Goal: Check status: Check status

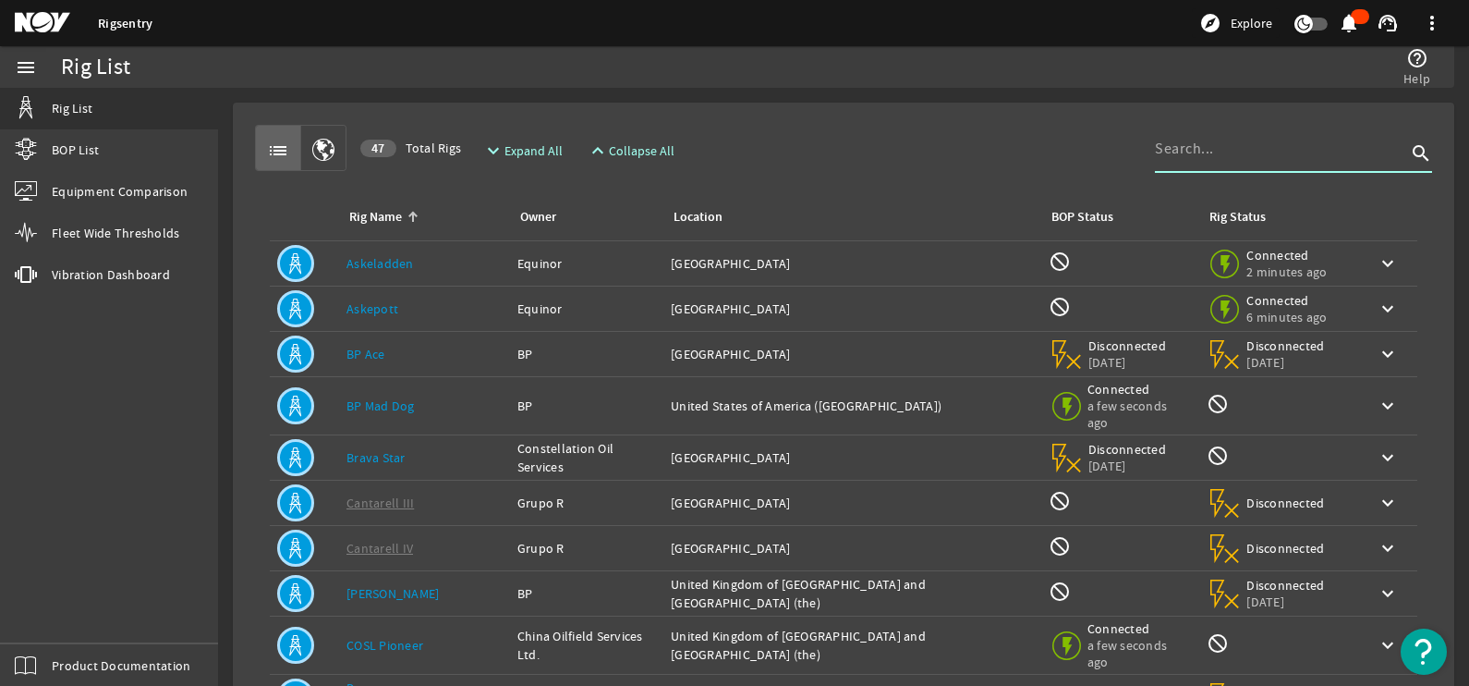
click at [1260, 155] on input at bounding box center [1280, 149] width 251 height 22
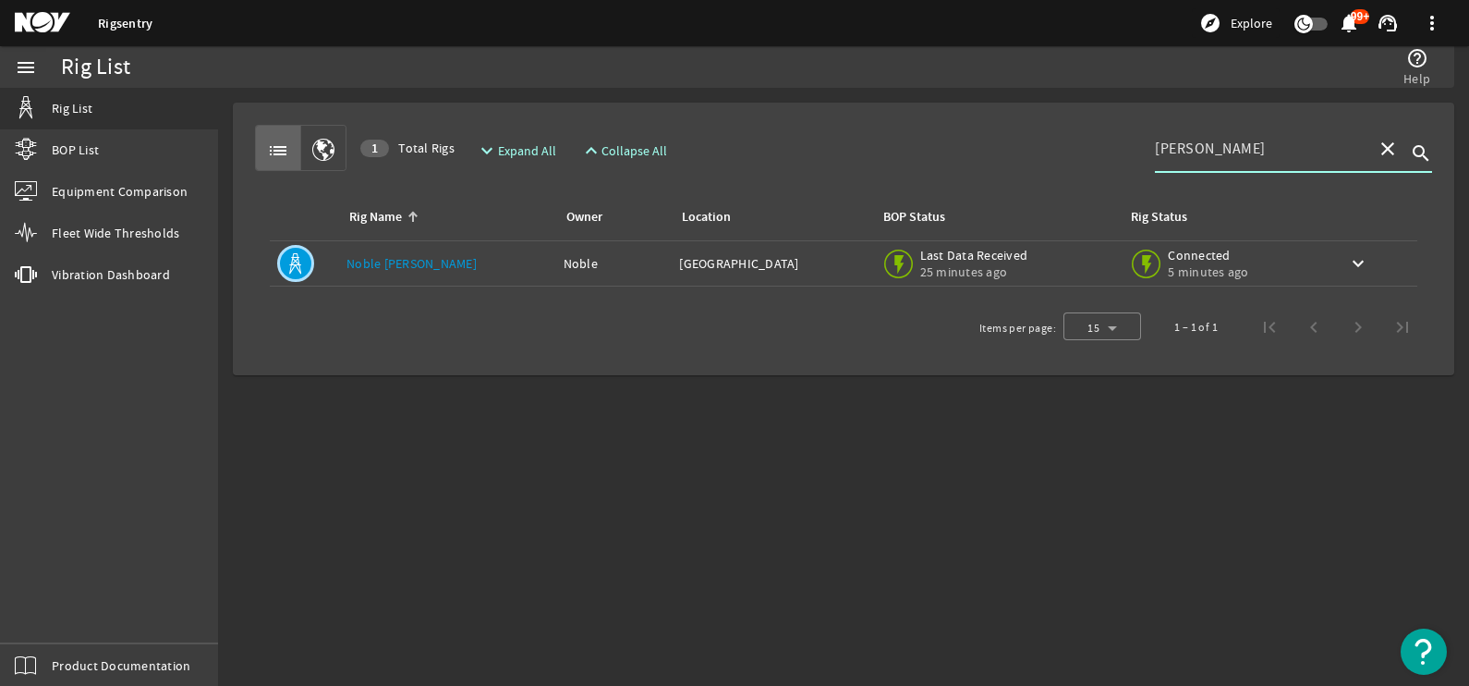
type input "[PERSON_NAME]"
click at [570, 273] on td "Owner: Noble" at bounding box center [614, 263] width 116 height 45
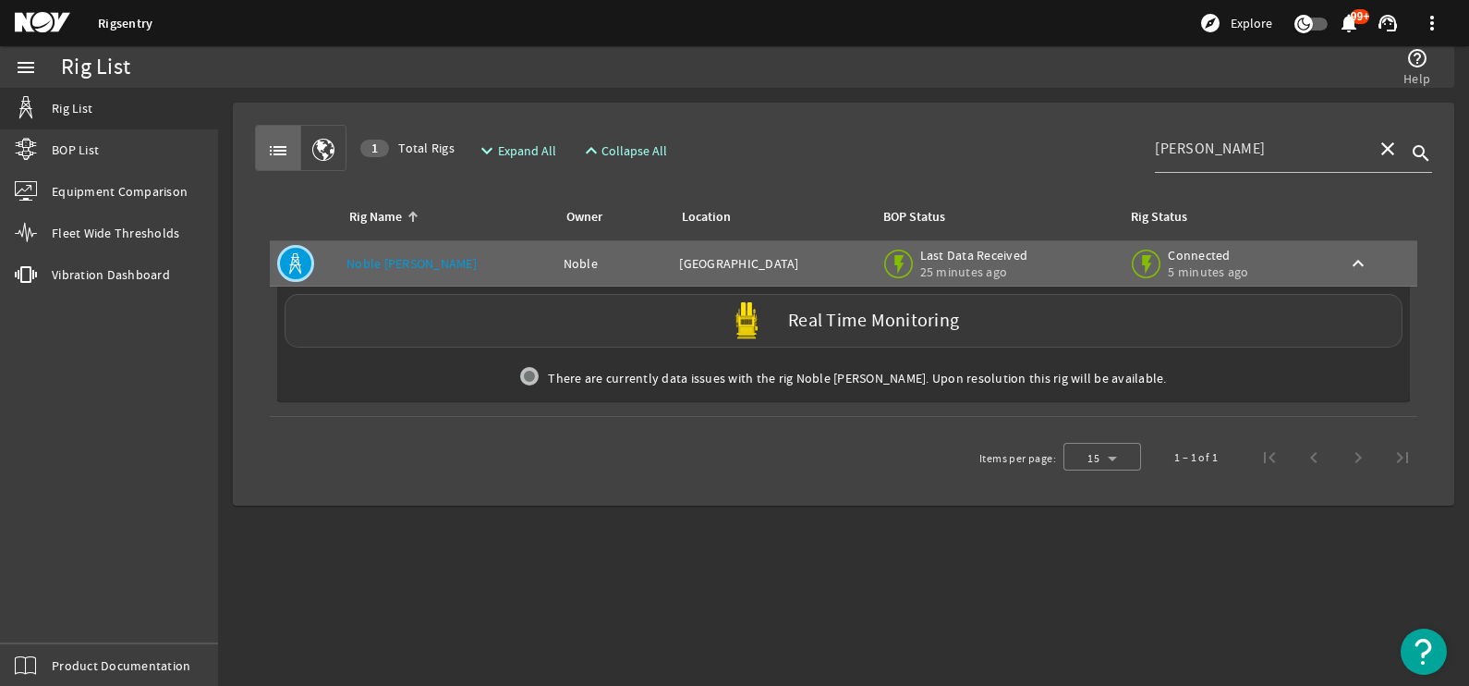
click at [694, 331] on div "Real Time Monitoring" at bounding box center [844, 321] width 1118 height 54
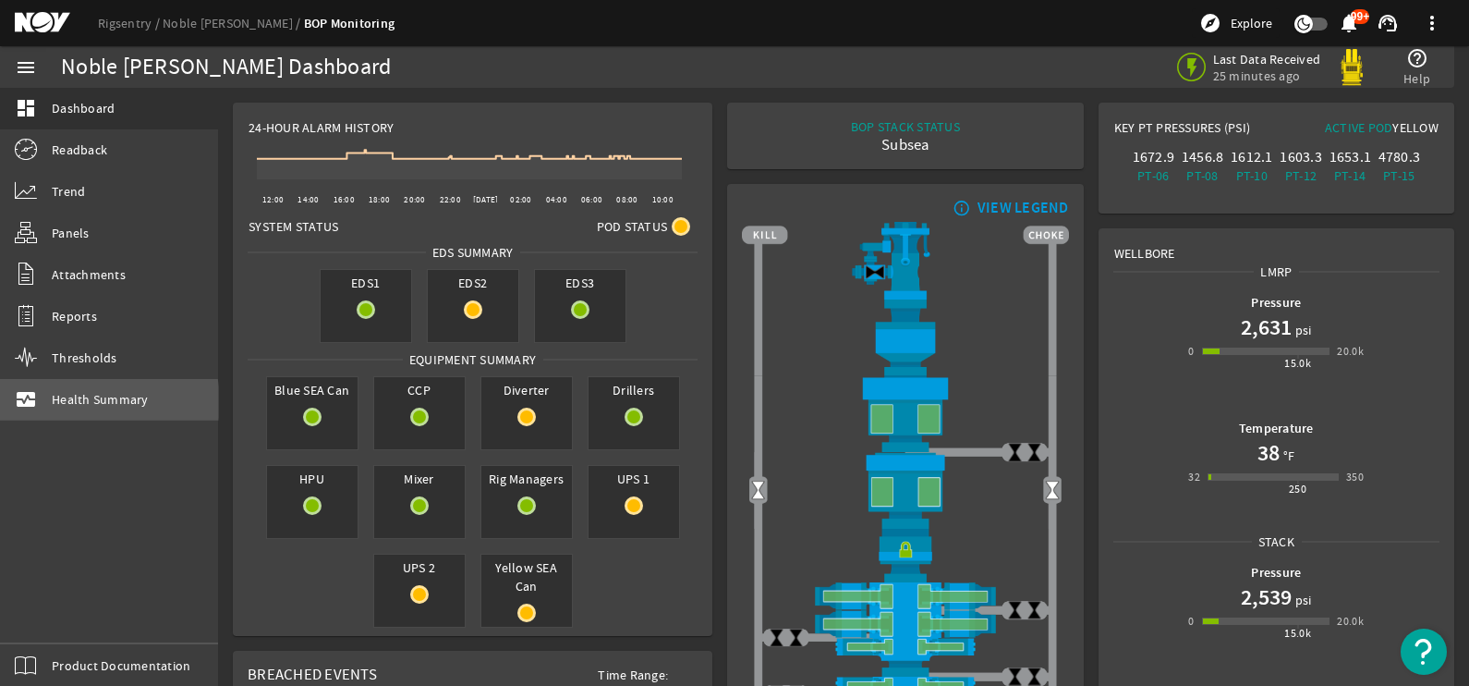
click at [74, 402] on span "Health Summary" at bounding box center [100, 399] width 97 height 18
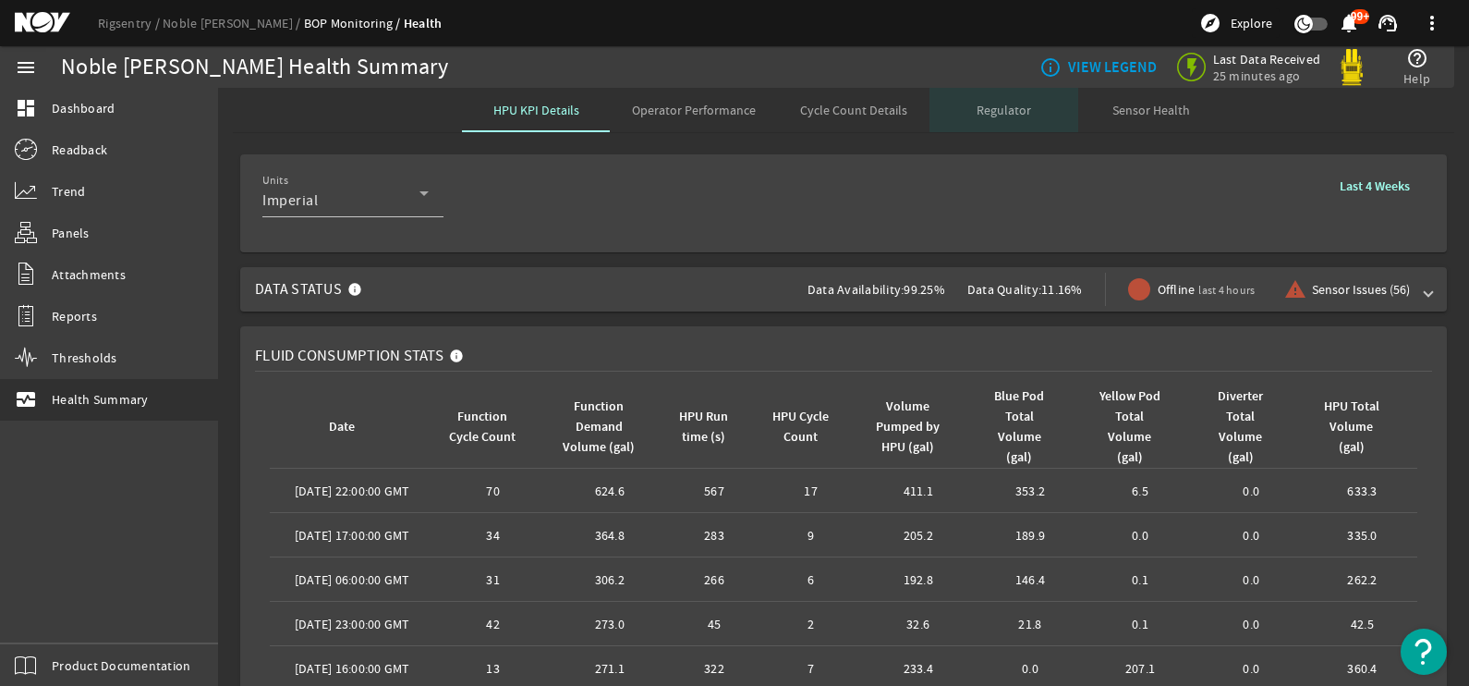
click at [1012, 108] on span "Regulator" at bounding box center [1004, 109] width 55 height 13
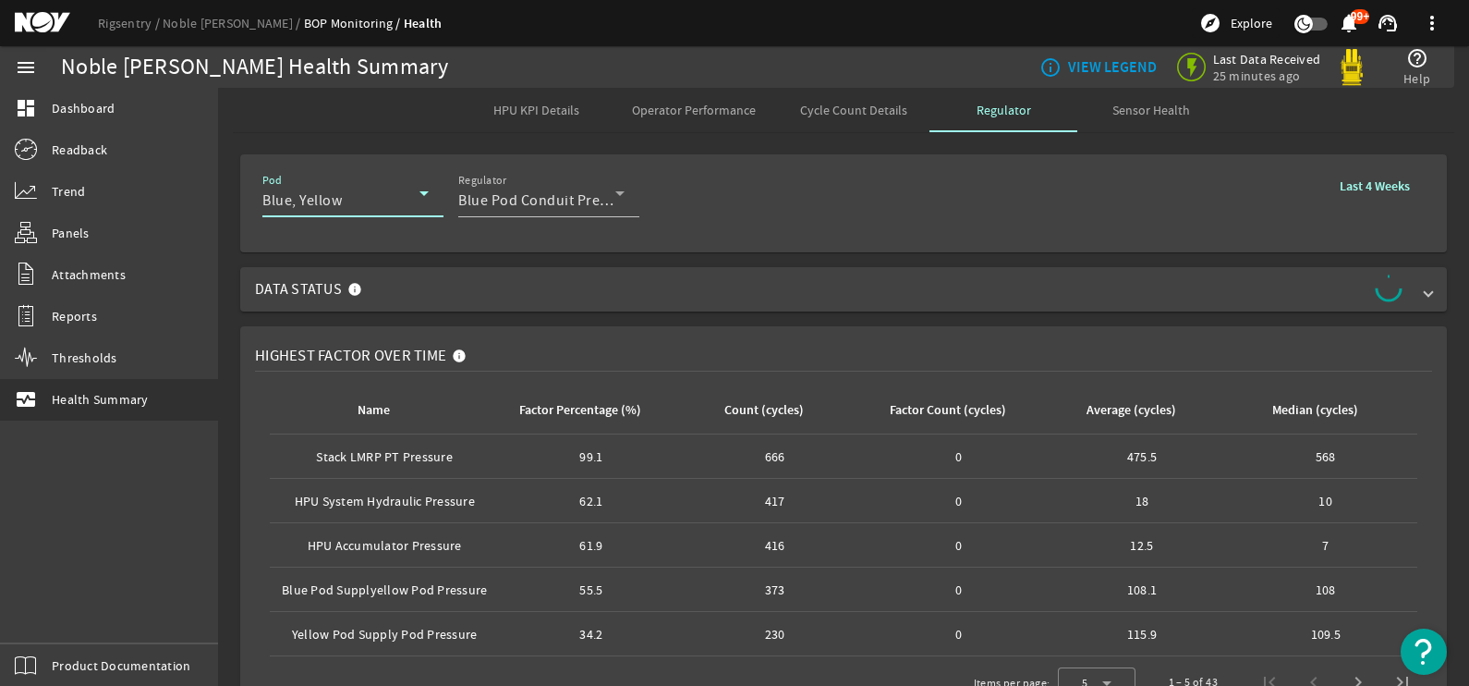
click at [420, 202] on icon at bounding box center [424, 193] width 22 height 22
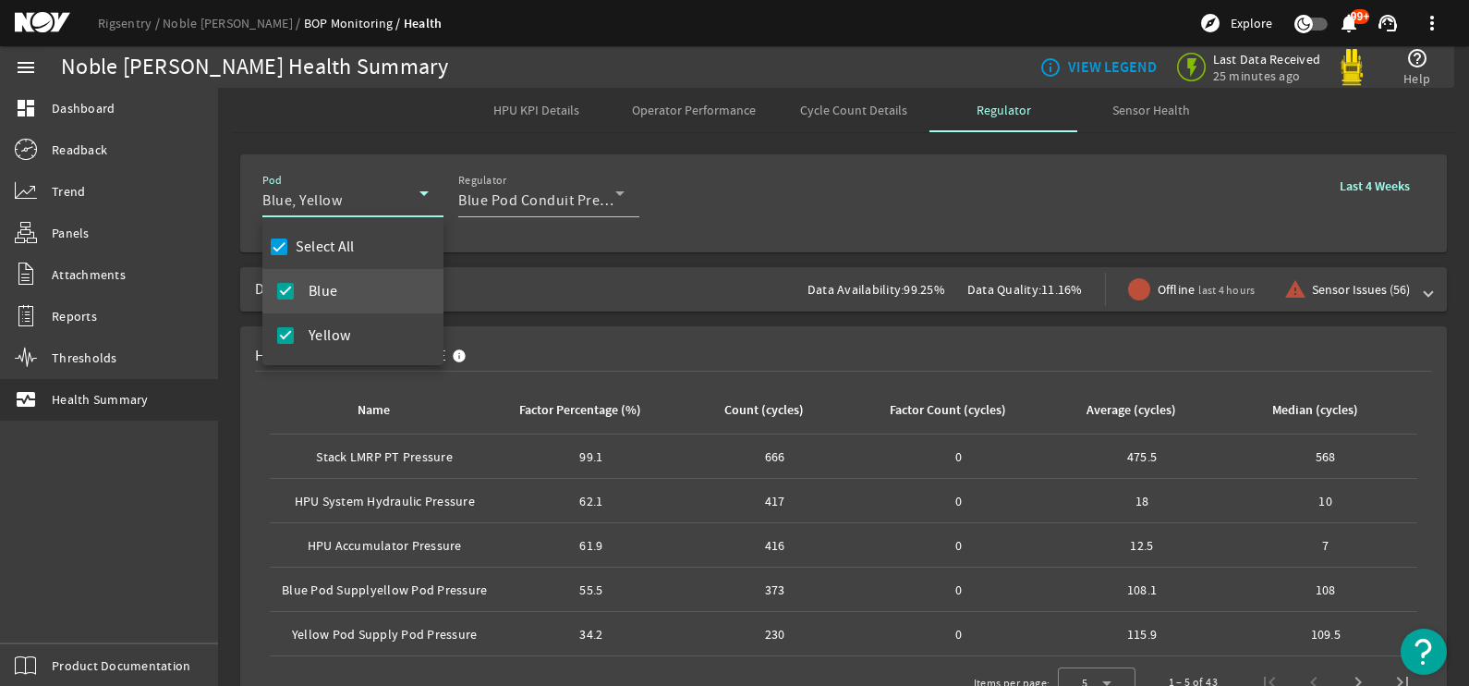
click at [731, 196] on div at bounding box center [734, 343] width 1469 height 686
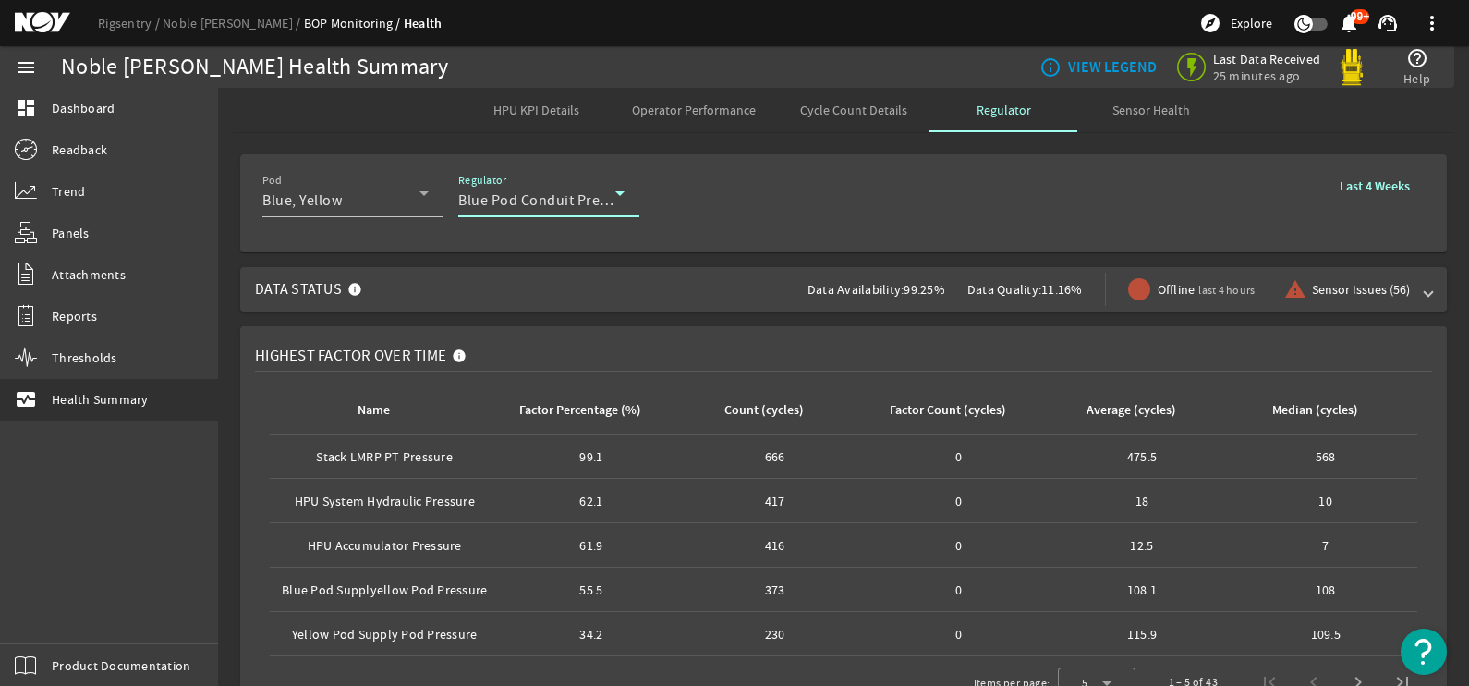
click at [615, 198] on icon at bounding box center [620, 193] width 22 height 22
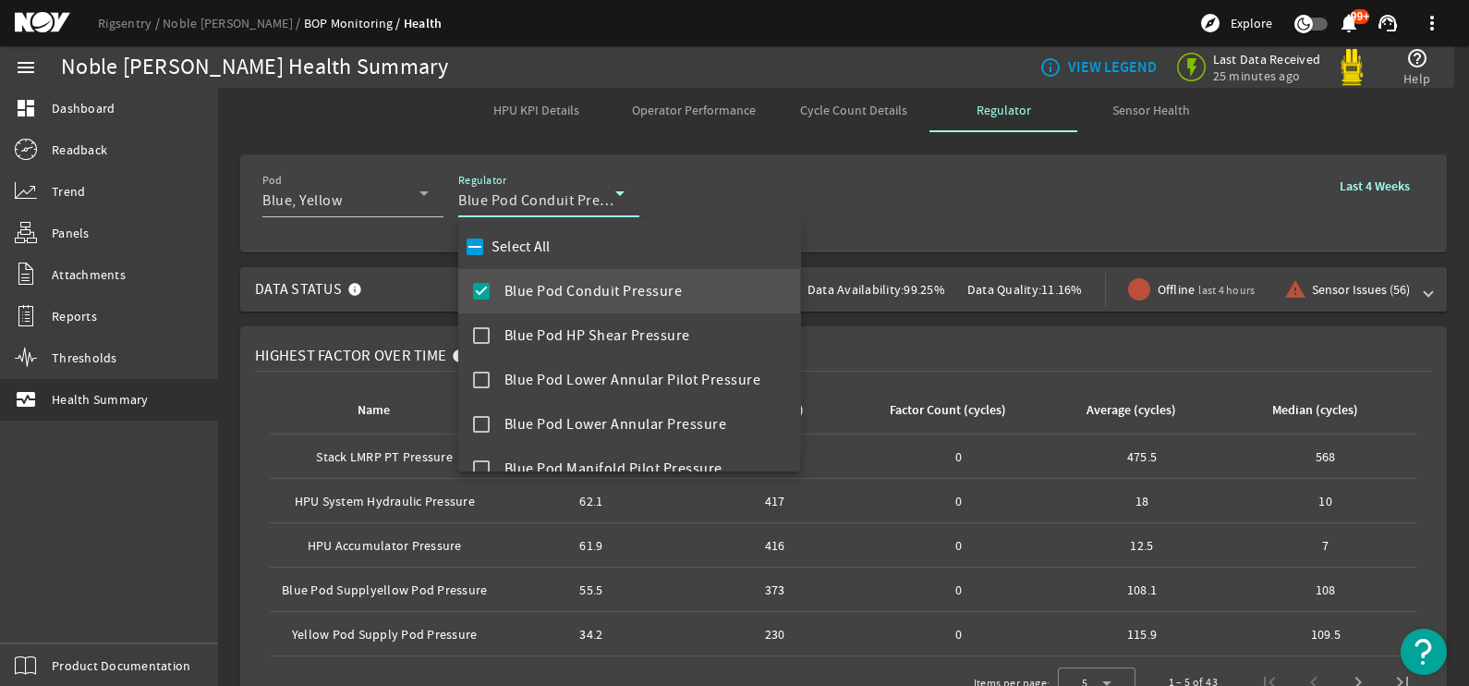
click at [923, 216] on div at bounding box center [734, 343] width 1469 height 686
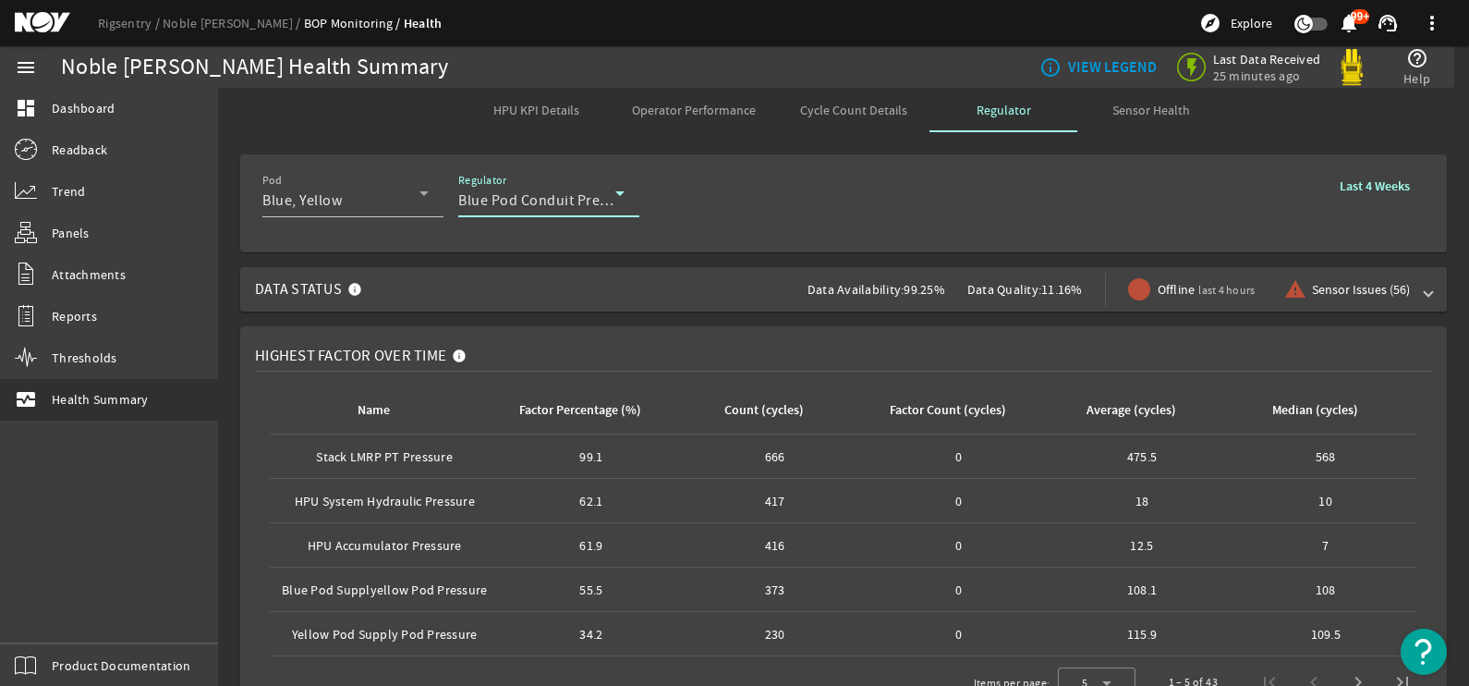
click at [619, 202] on icon at bounding box center [620, 193] width 22 height 22
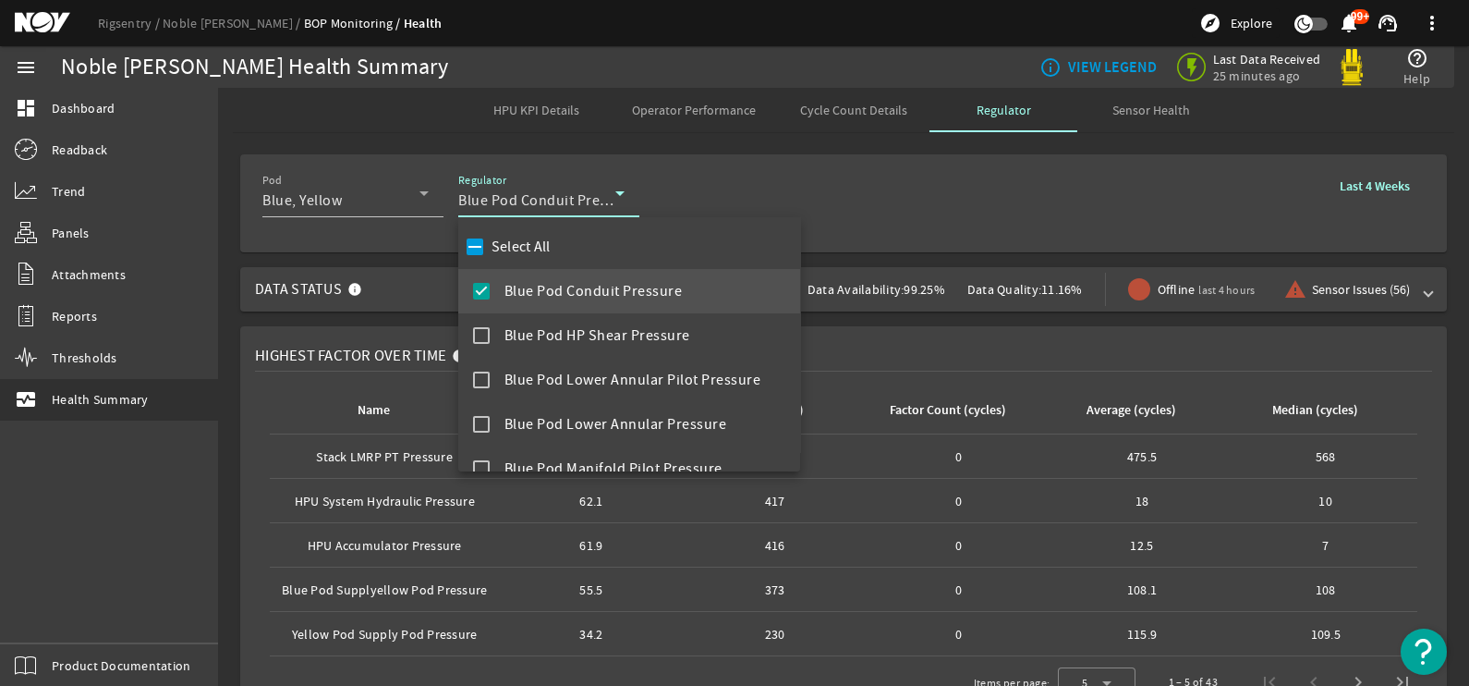
click at [949, 201] on div at bounding box center [734, 343] width 1469 height 686
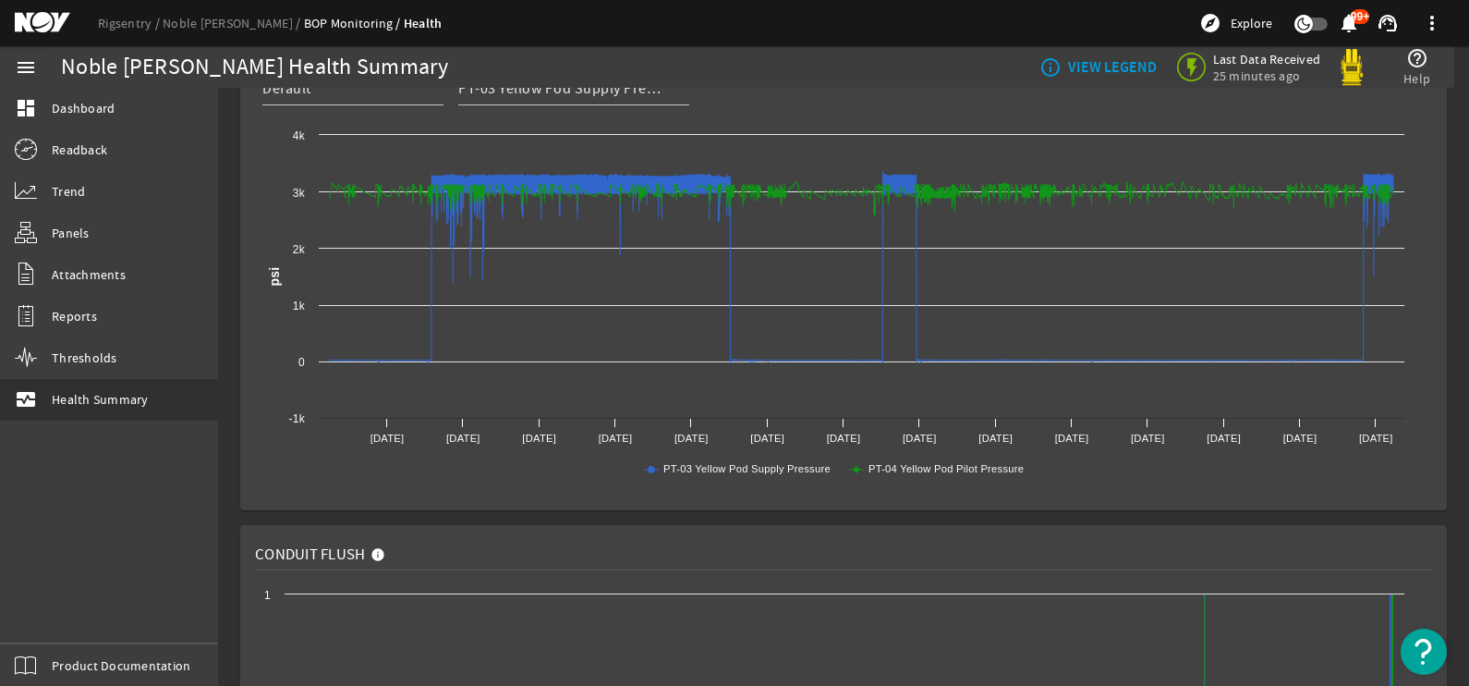
scroll to position [1704, 0]
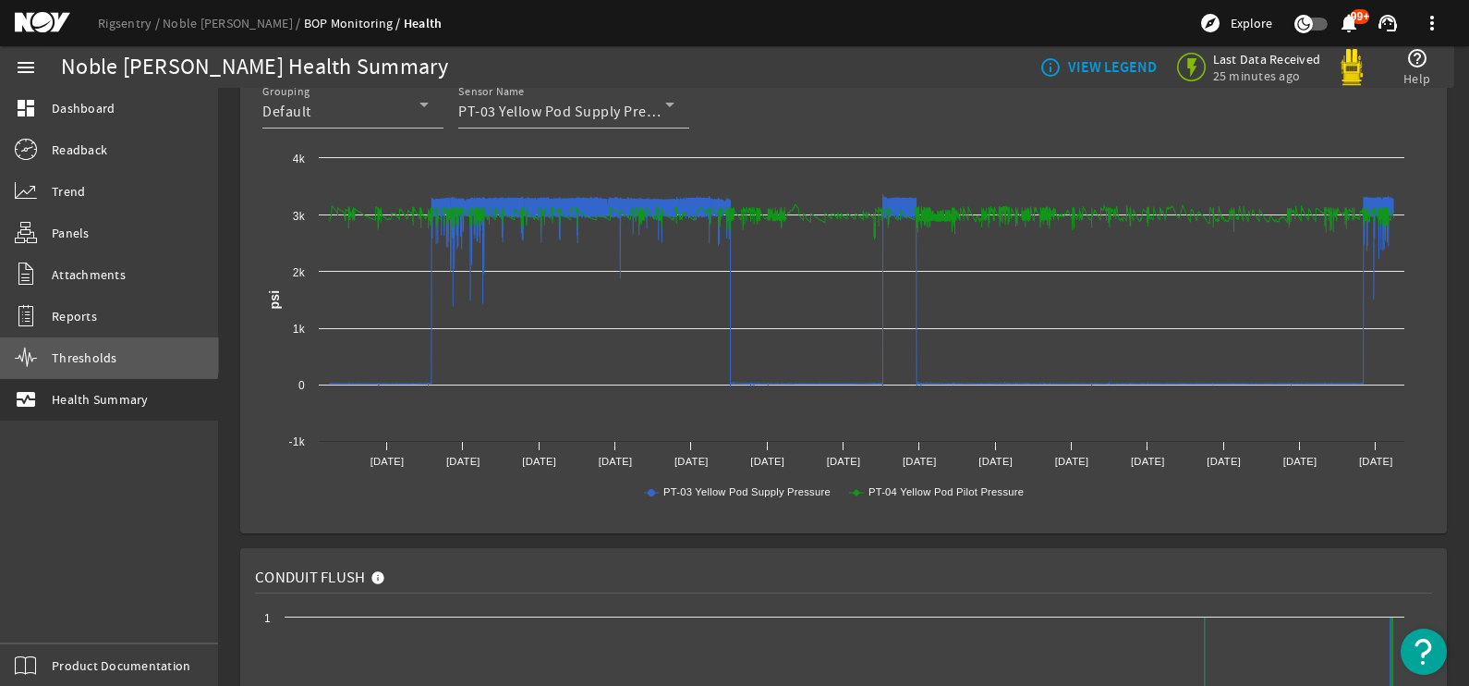
click at [90, 349] on span "Thresholds" at bounding box center [85, 357] width 66 height 18
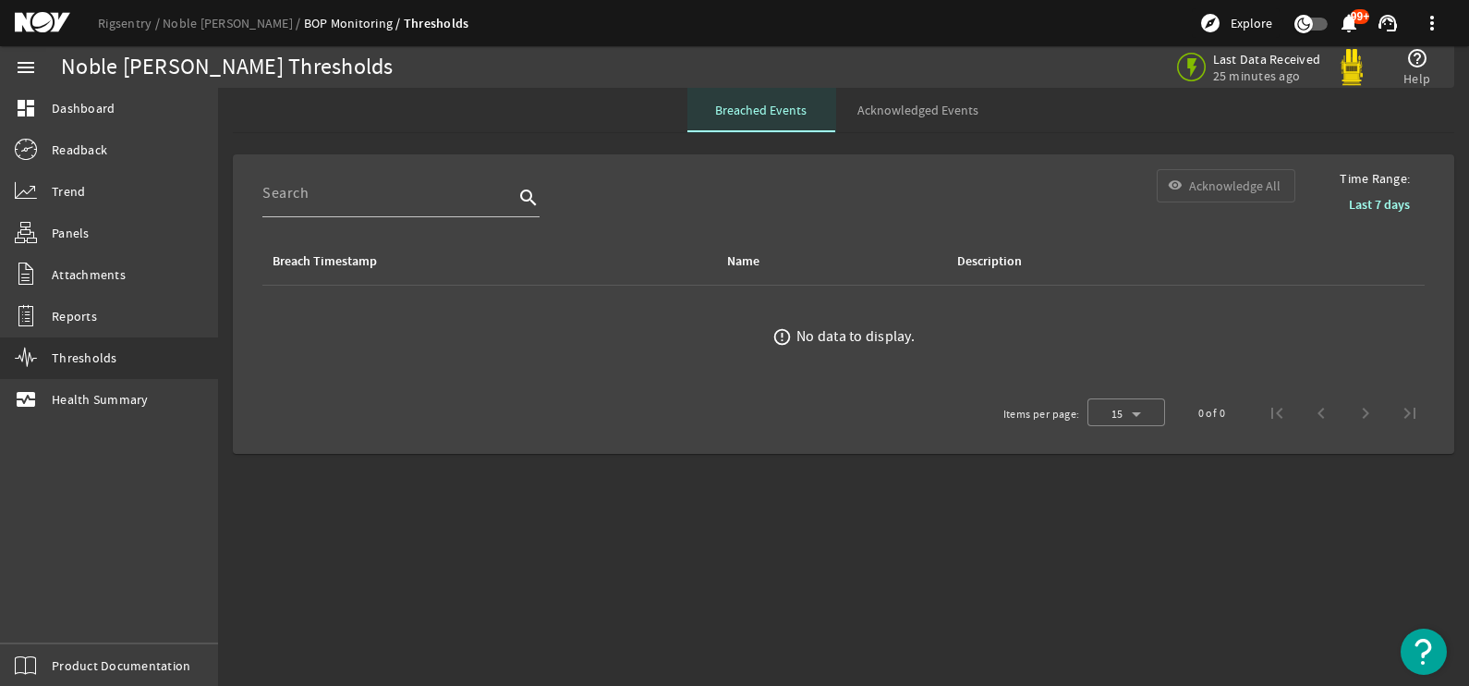
click at [778, 121] on span "Breached Events" at bounding box center [760, 110] width 91 height 44
click at [892, 116] on span "Acknowledged Events" at bounding box center [918, 109] width 121 height 13
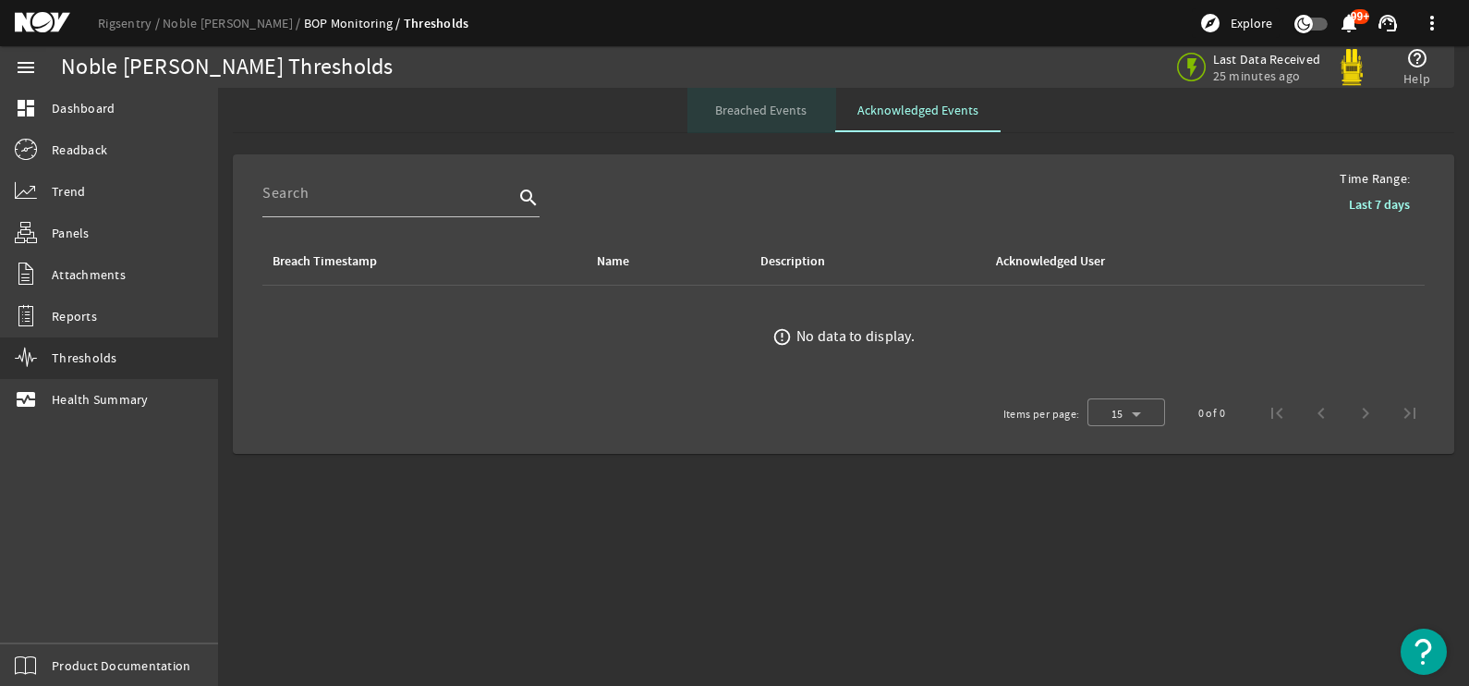
click at [800, 121] on span "Breached Events" at bounding box center [760, 110] width 91 height 44
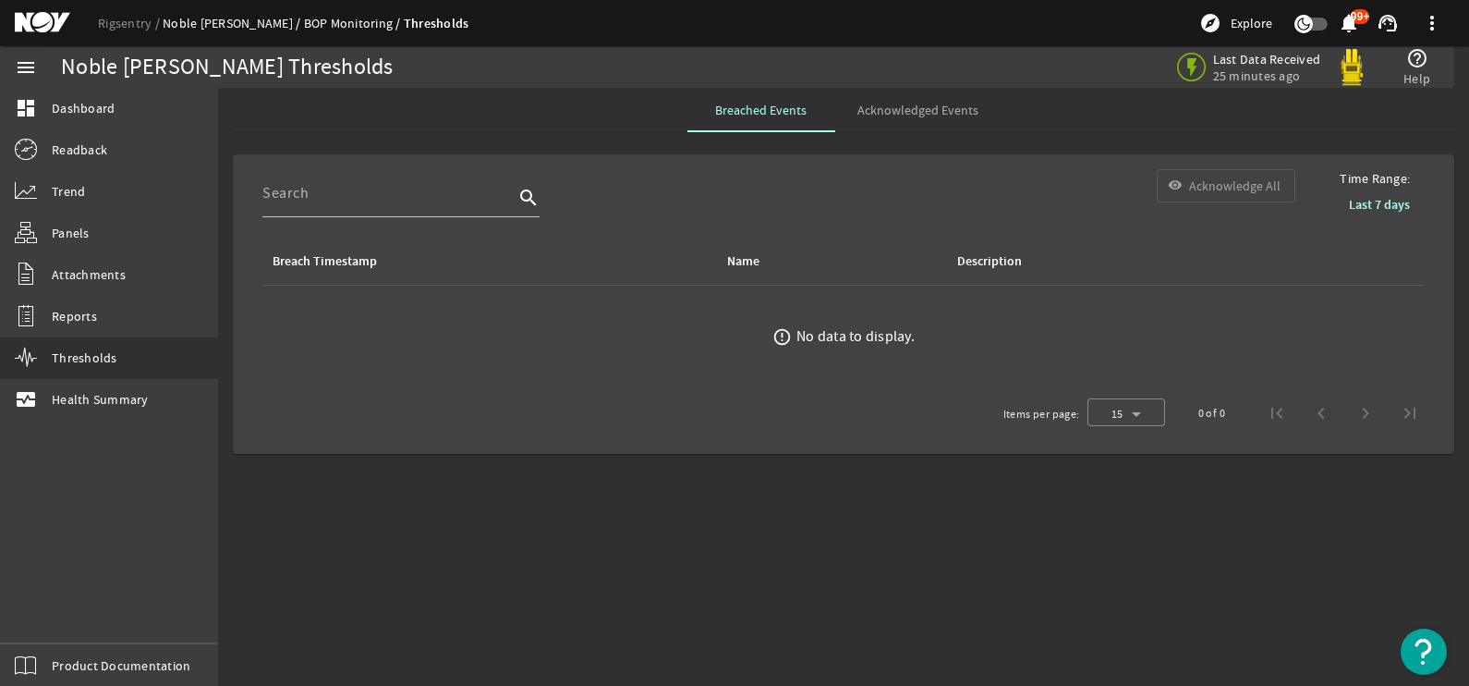
click at [190, 28] on link "Noble [PERSON_NAME]" at bounding box center [233, 23] width 141 height 17
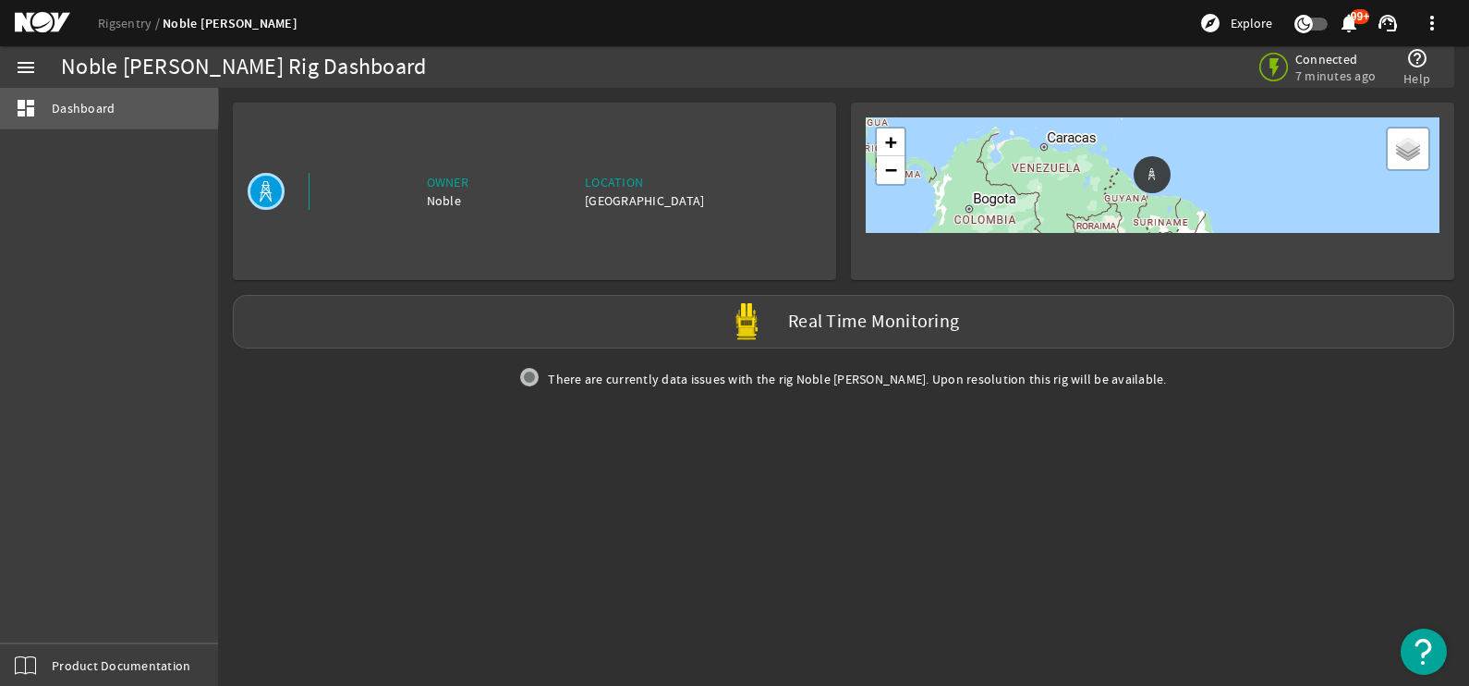
click at [86, 106] on span "Dashboard" at bounding box center [83, 108] width 63 height 18
click at [92, 110] on span "Dashboard" at bounding box center [83, 108] width 63 height 18
click at [628, 333] on div "Real Time Monitoring" at bounding box center [844, 322] width 1222 height 54
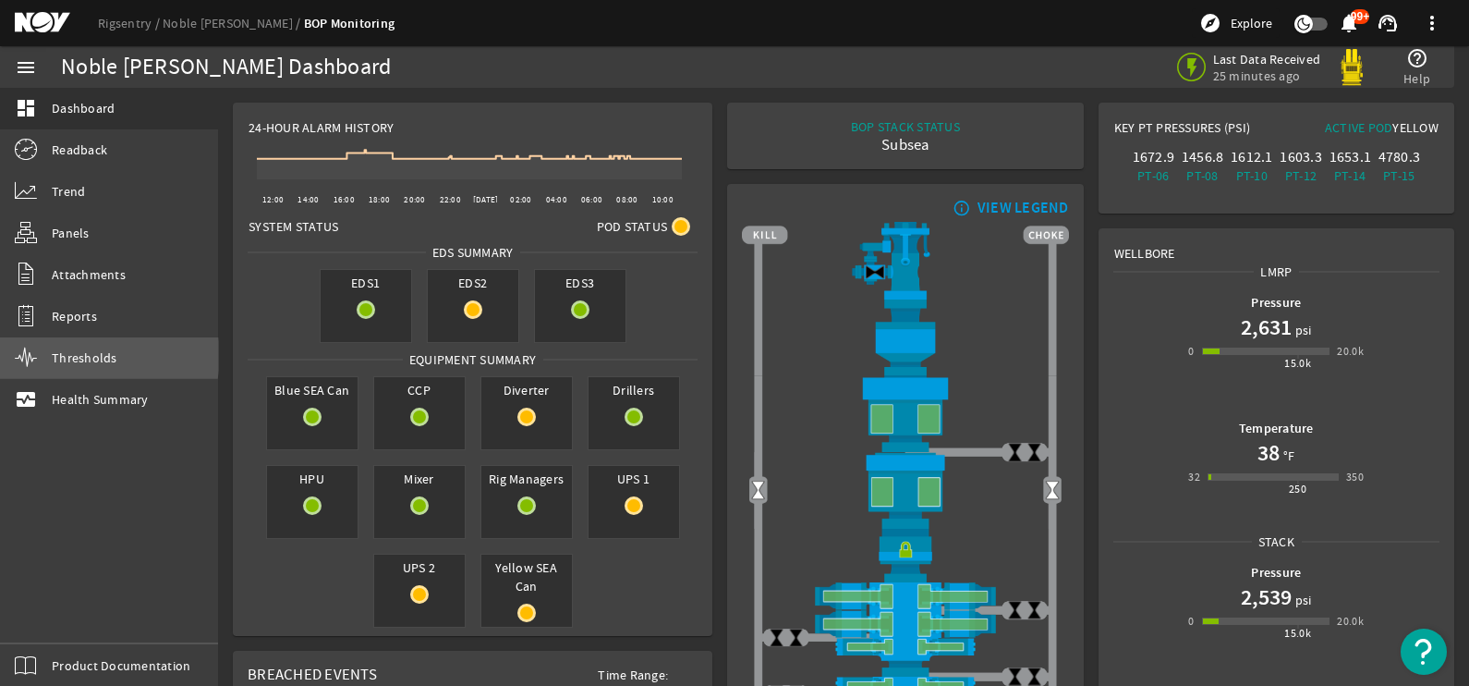
click at [89, 356] on span "Thresholds" at bounding box center [85, 357] width 66 height 18
